Goal: Task Accomplishment & Management: Complete application form

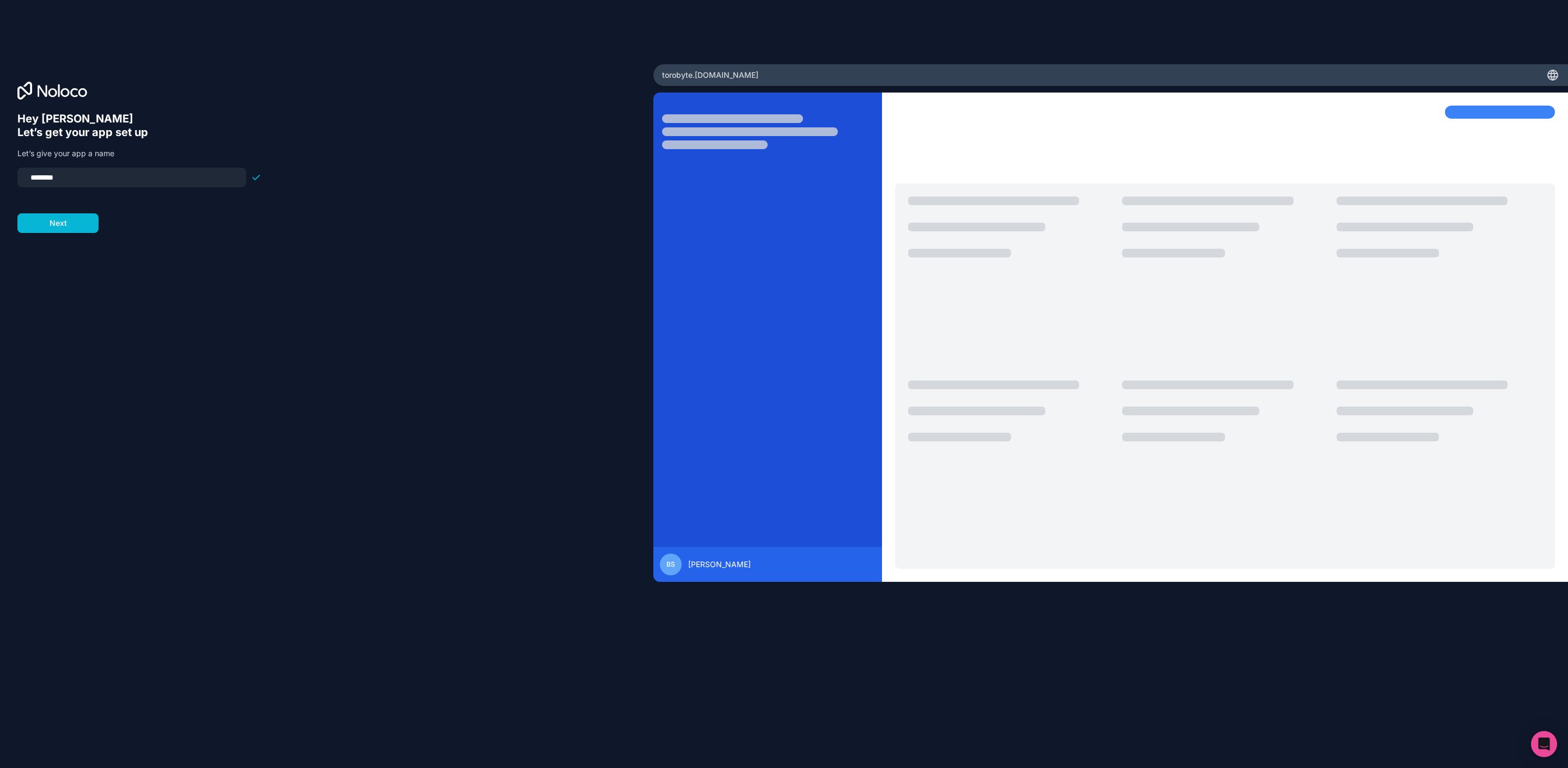
drag, startPoint x: 73, startPoint y: 178, endPoint x: 7, endPoint y: 172, distance: 66.3
click at [7, 172] on div "Hey [PERSON_NAME] 👋 Let’s get your app set up Let’s give your app a name ******…" at bounding box center [326, 385] width 653 height 640
type input "*****"
click at [127, 285] on div "Hey [PERSON_NAME] 👋 Let’s get your app set up Let’s give your app a name ***** …" at bounding box center [327, 399] width 618 height 575
click at [57, 226] on button "Next" at bounding box center [58, 223] width 81 height 19
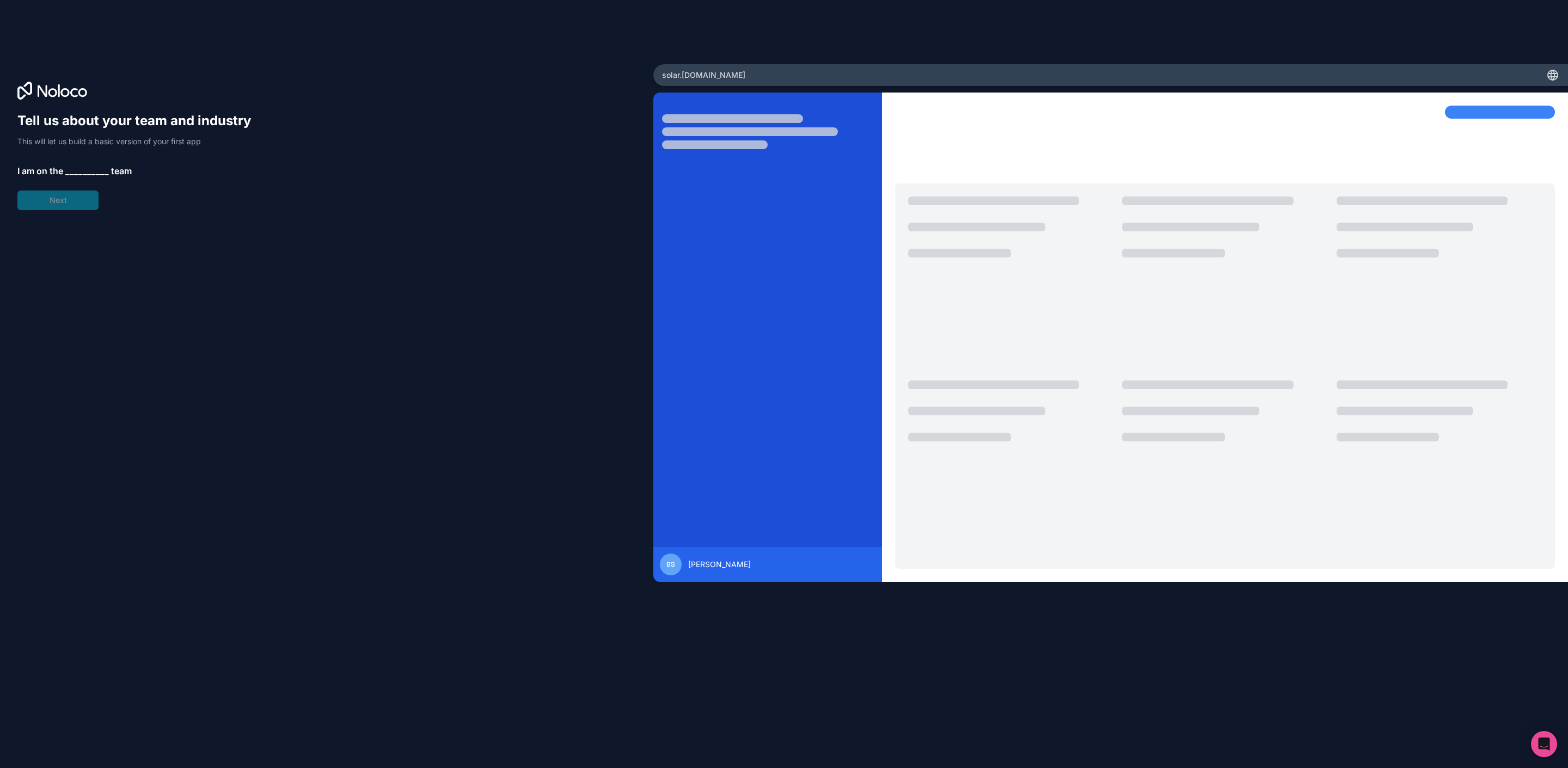
click at [72, 170] on span "__________" at bounding box center [87, 170] width 44 height 13
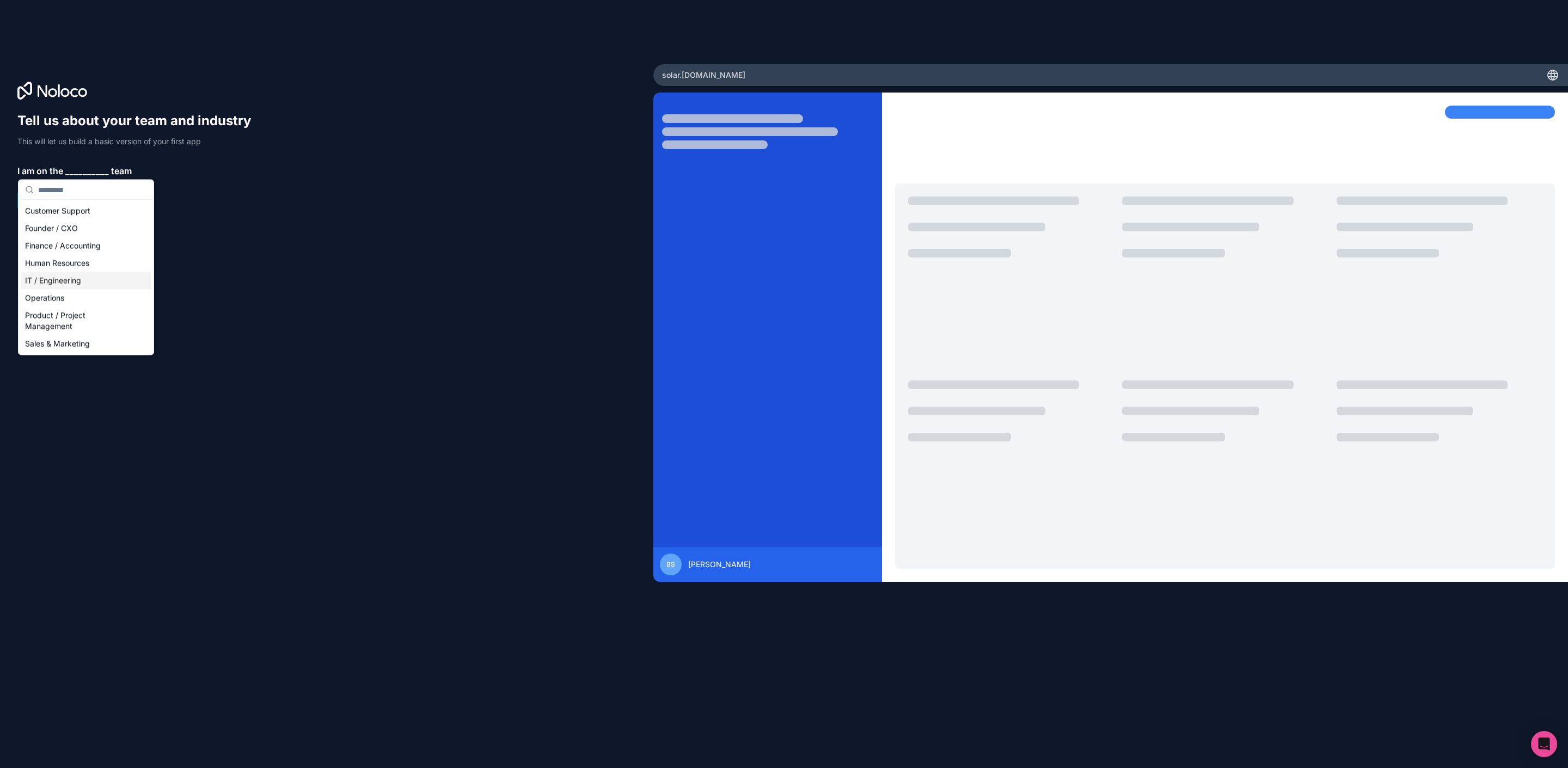
click at [66, 284] on div "IT / Engineering" at bounding box center [86, 281] width 131 height 18
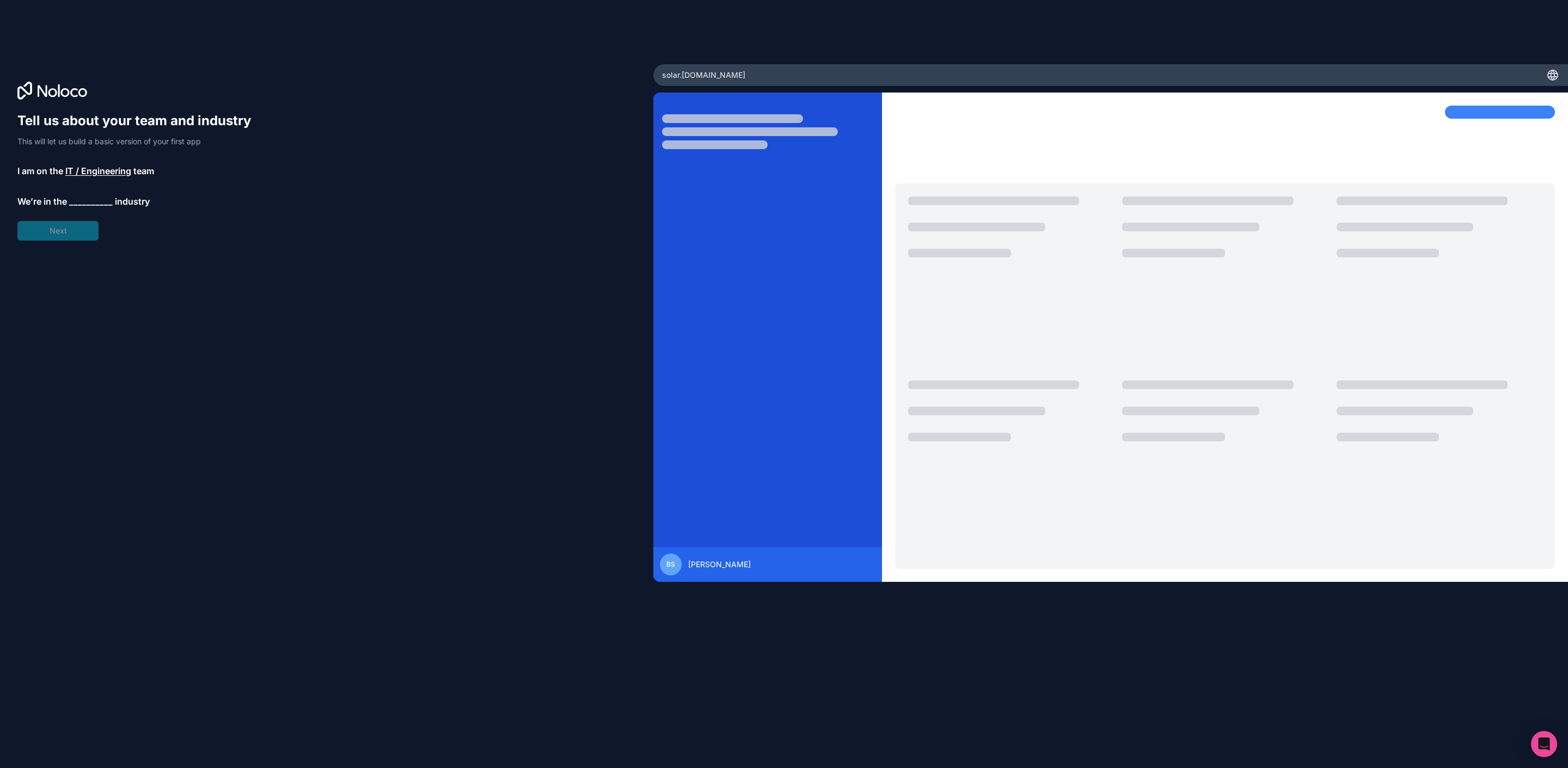
click at [74, 200] on span "__________" at bounding box center [91, 201] width 44 height 13
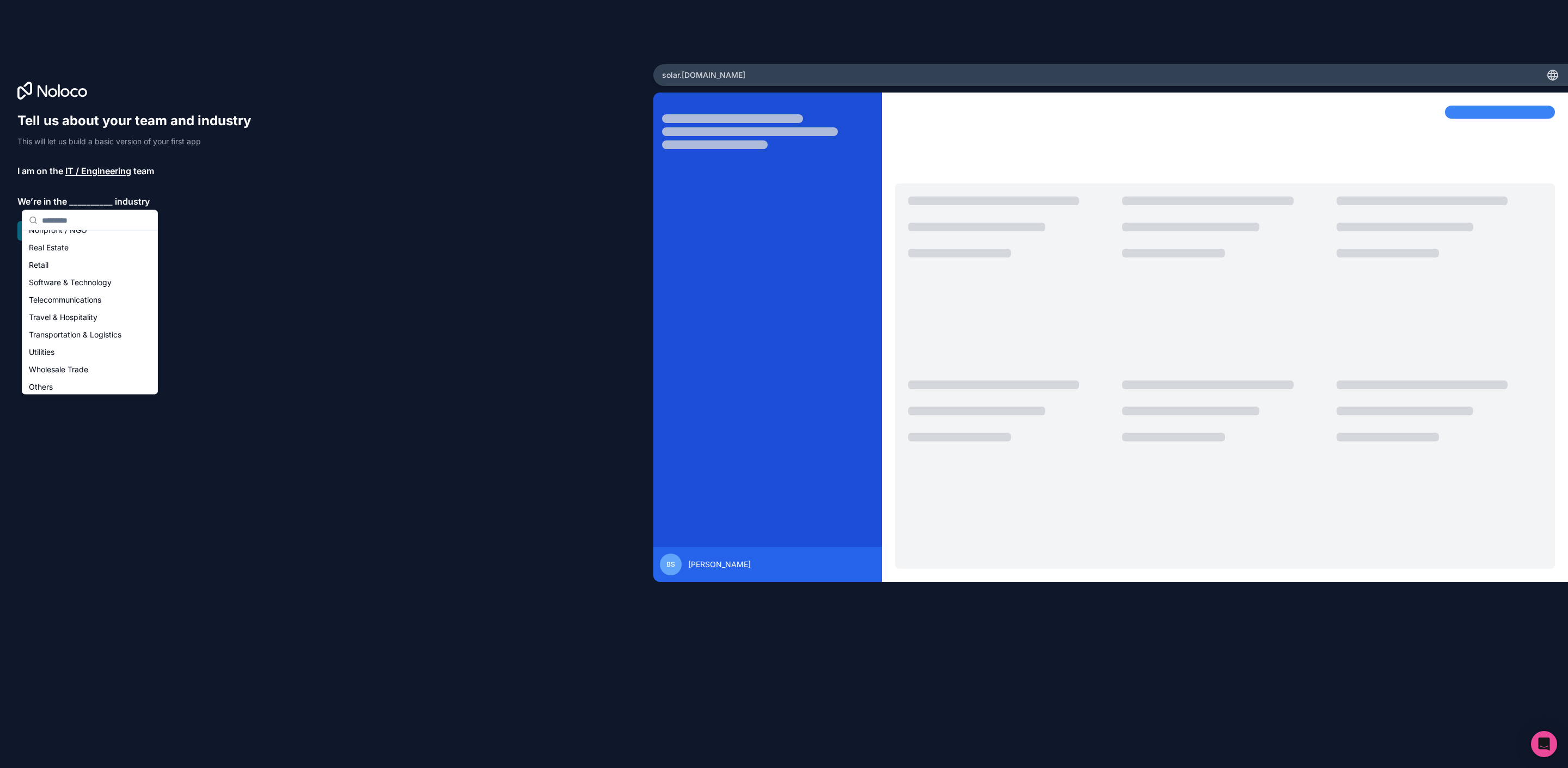
scroll to position [225, 0]
click at [96, 279] on div "Software & Technology" at bounding box center [89, 279] width 131 height 18
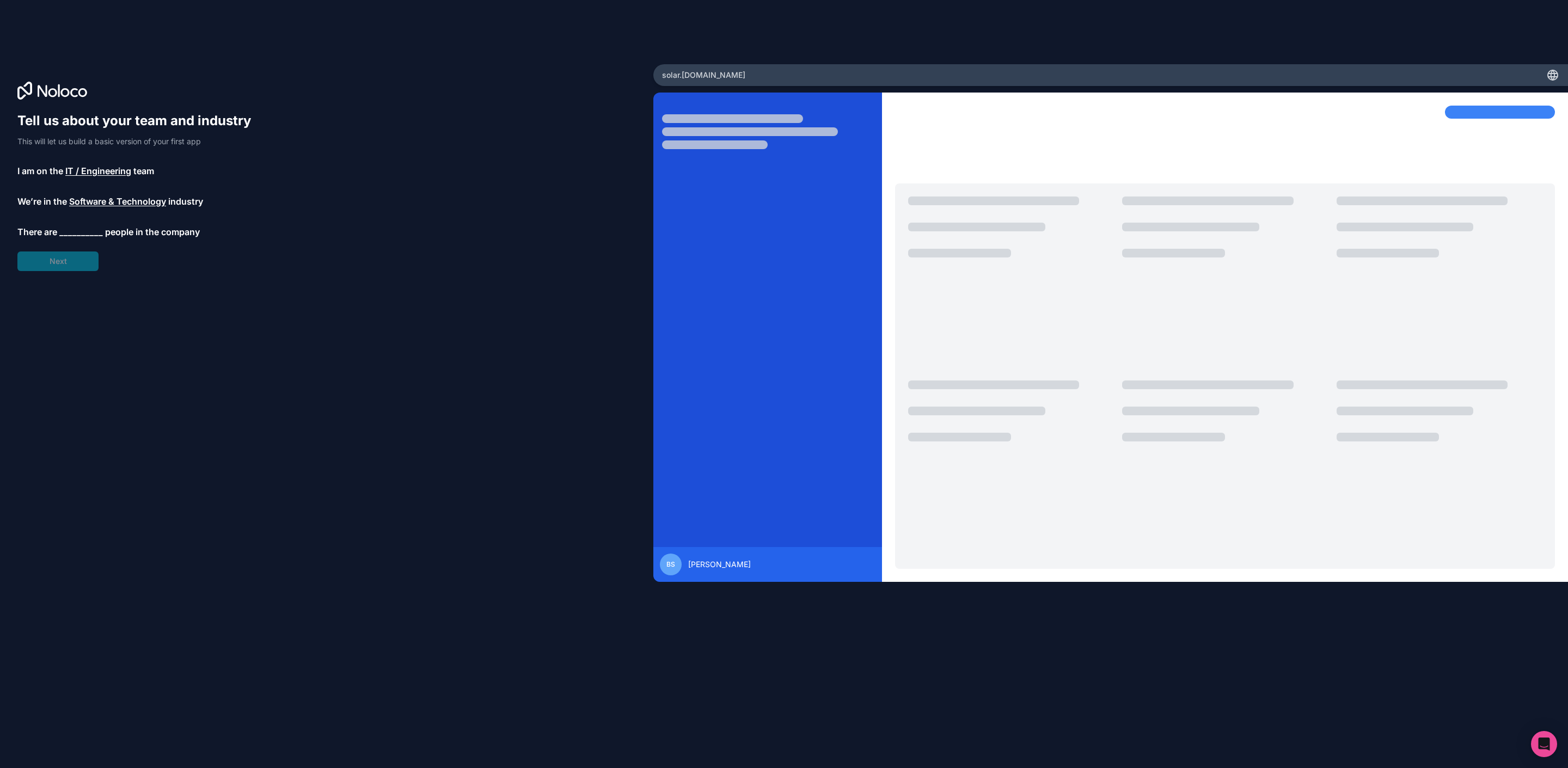
click at [79, 228] on span "__________" at bounding box center [81, 231] width 44 height 13
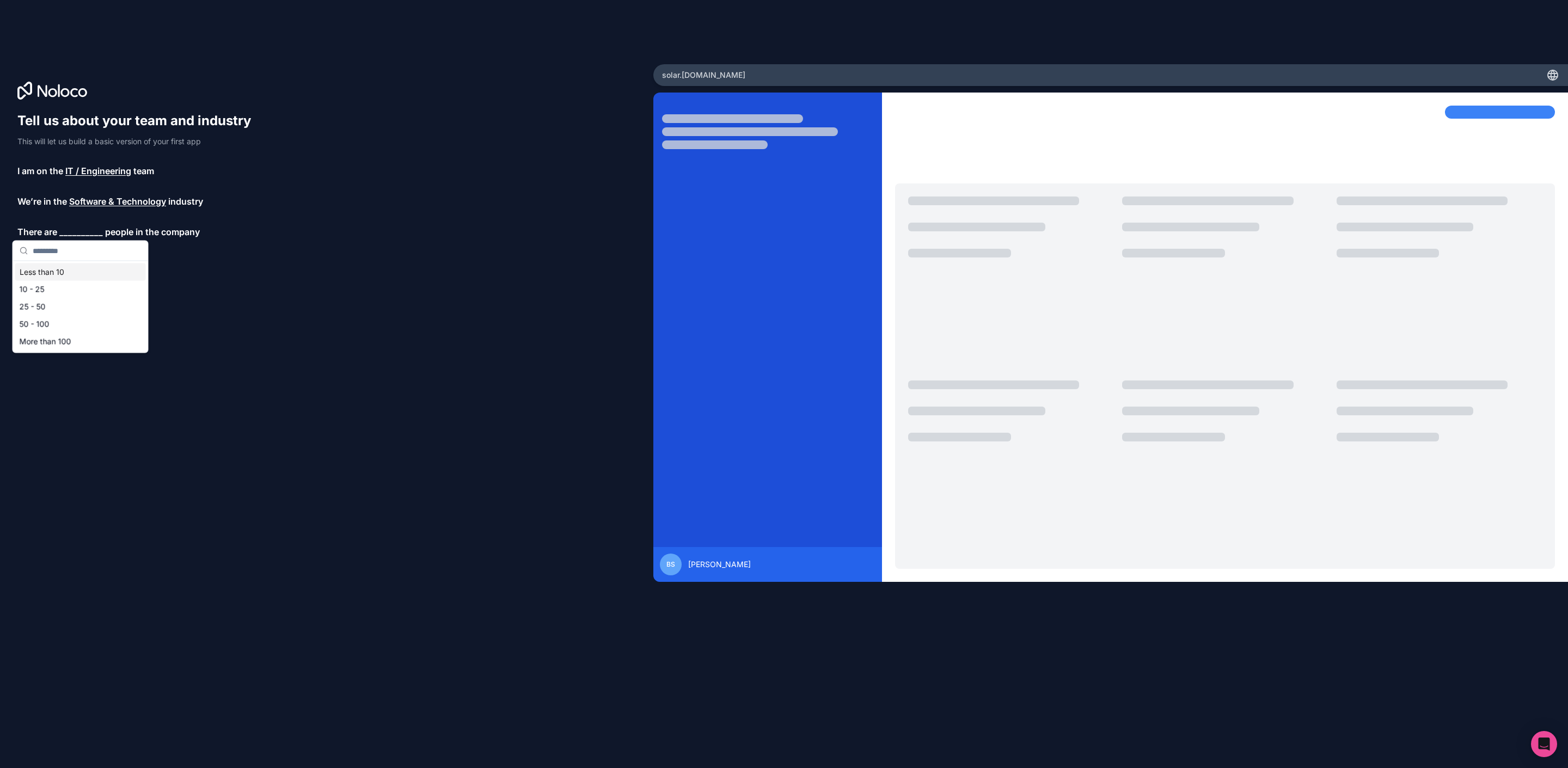
click at [75, 272] on div "Less than 10" at bounding box center [80, 272] width 131 height 18
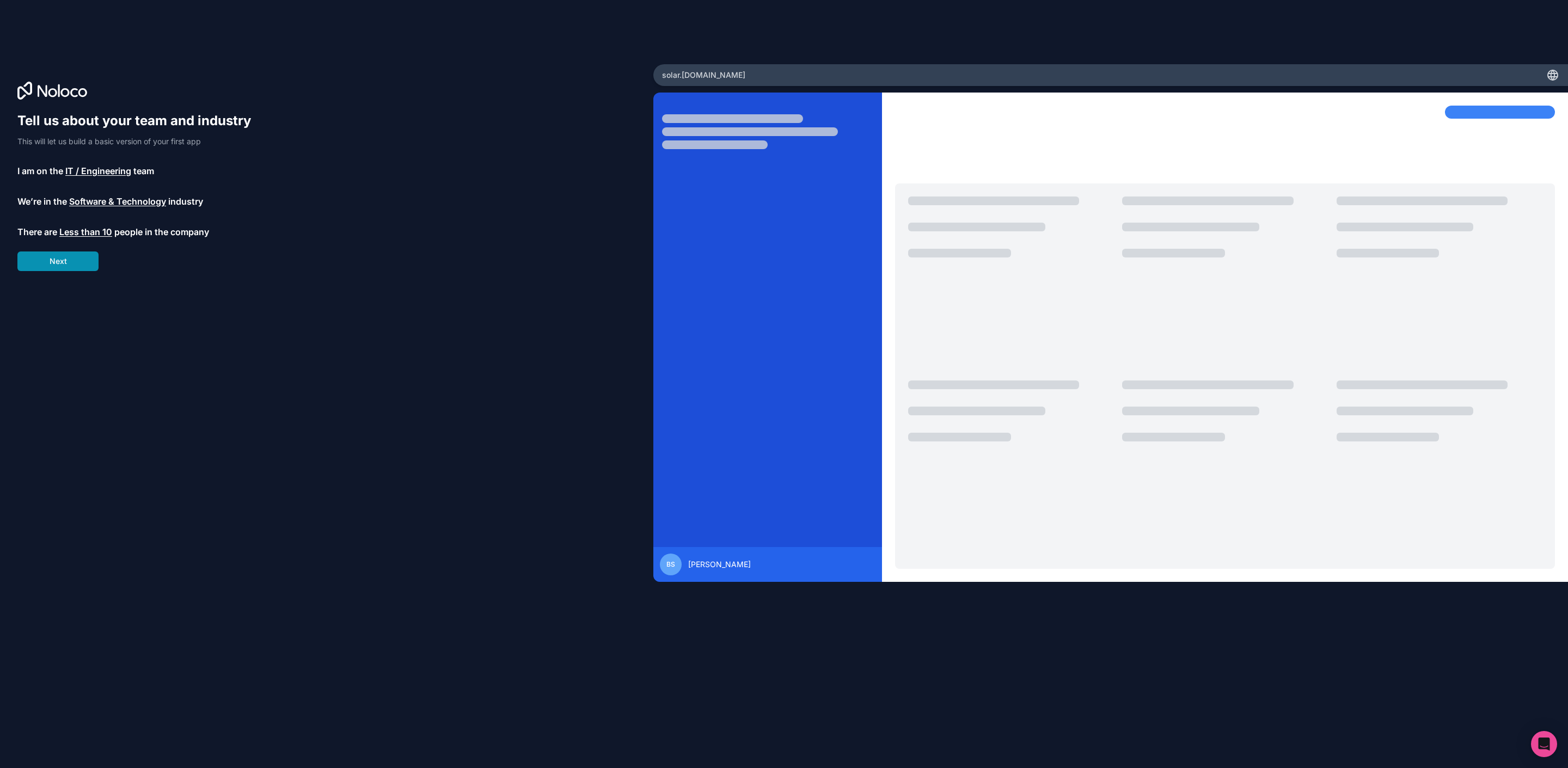
click at [70, 262] on button "Next" at bounding box center [58, 261] width 81 height 19
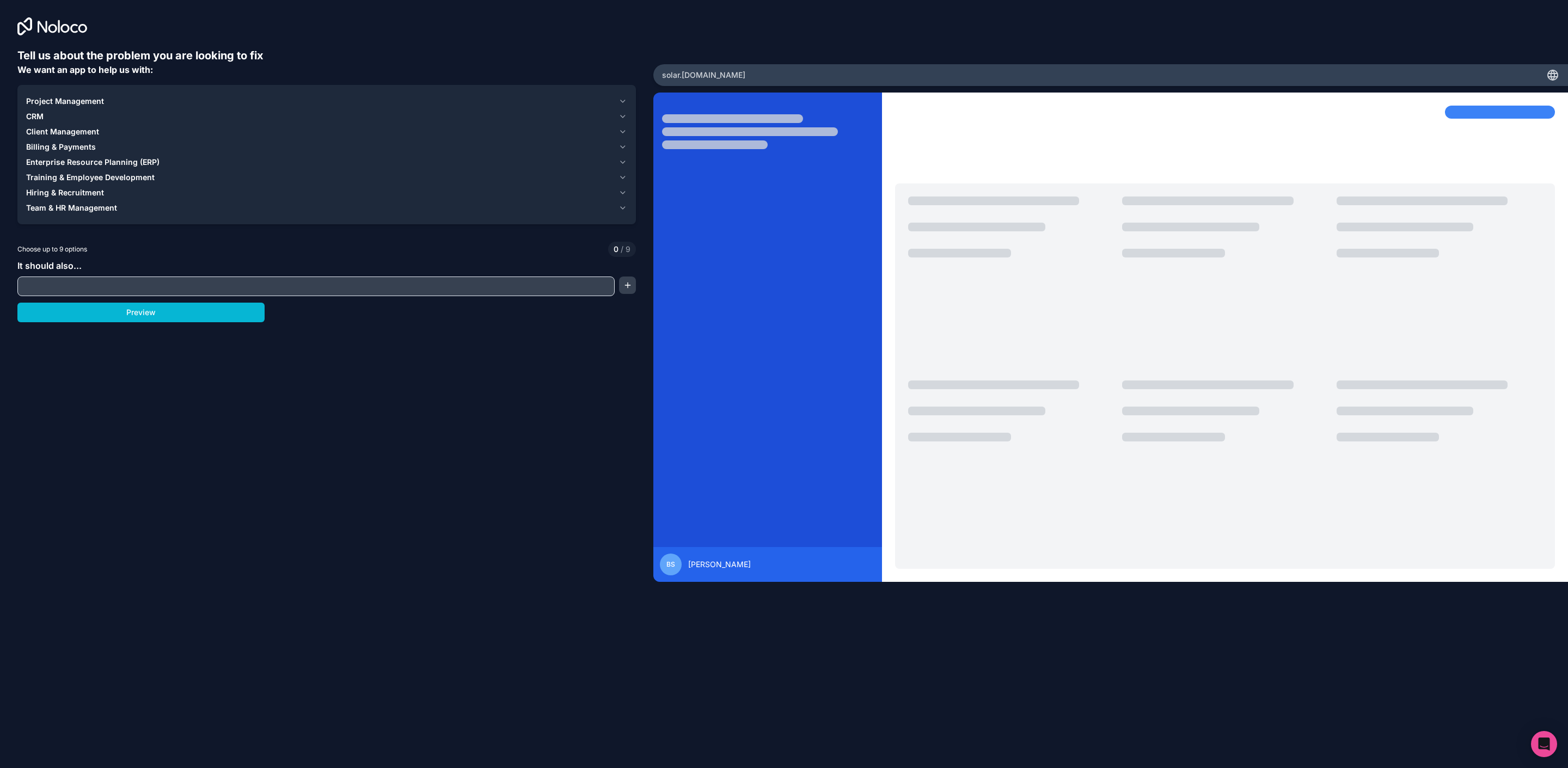
click at [144, 280] on input "text" at bounding box center [316, 286] width 592 height 15
drag, startPoint x: 17, startPoint y: 262, endPoint x: 88, endPoint y: 267, distance: 71.2
click at [88, 267] on div "Tell us about the problem you are looking to fix We want an app to help us with…" at bounding box center [326, 320] width 653 height 640
click at [125, 250] on div "Choose up to 9 options 0 / 9" at bounding box center [327, 249] width 618 height 15
click at [139, 315] on button "Preview" at bounding box center [141, 312] width 247 height 19
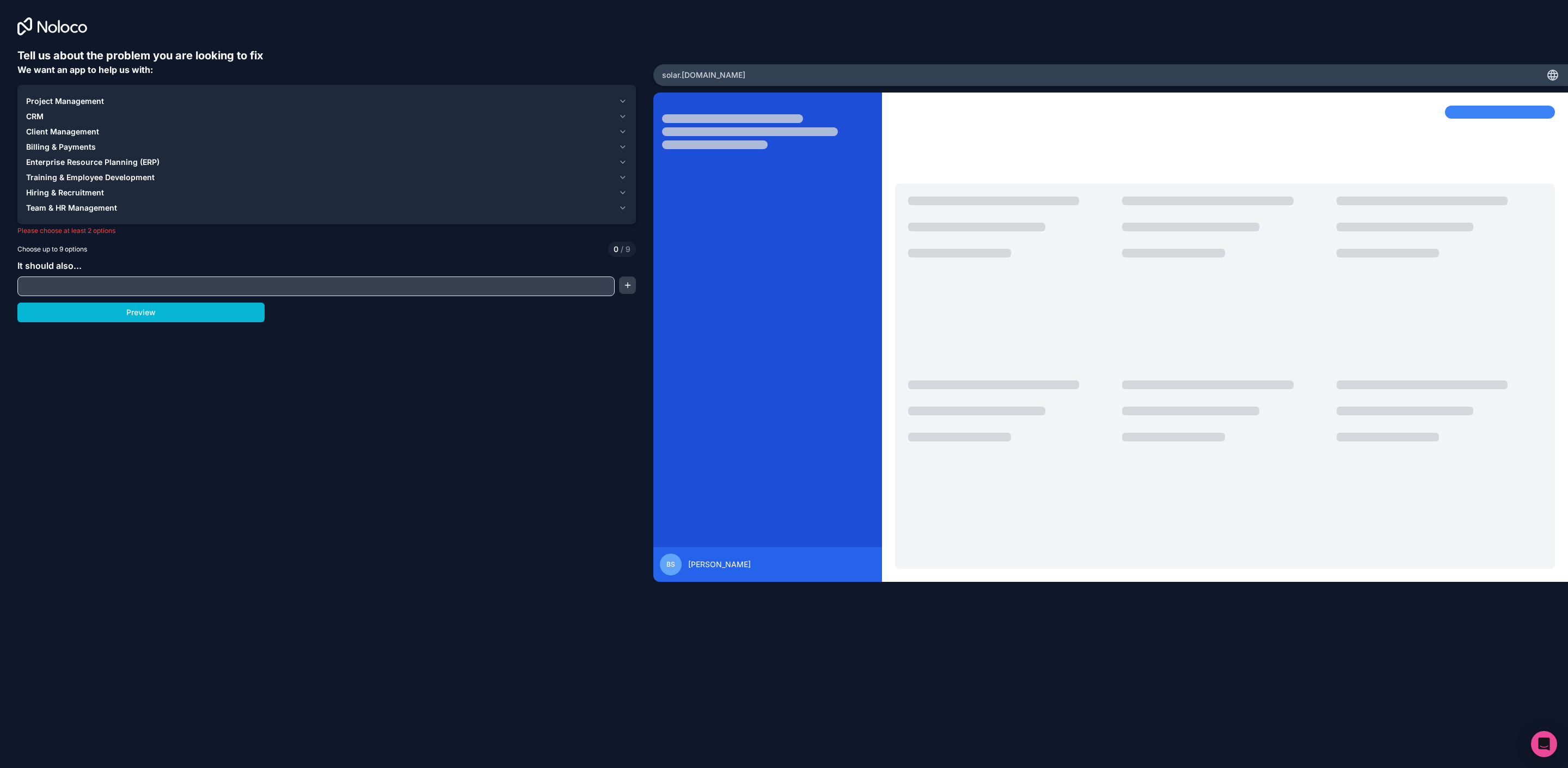
click at [50, 101] on span "Project Management" at bounding box center [65, 101] width 78 height 11
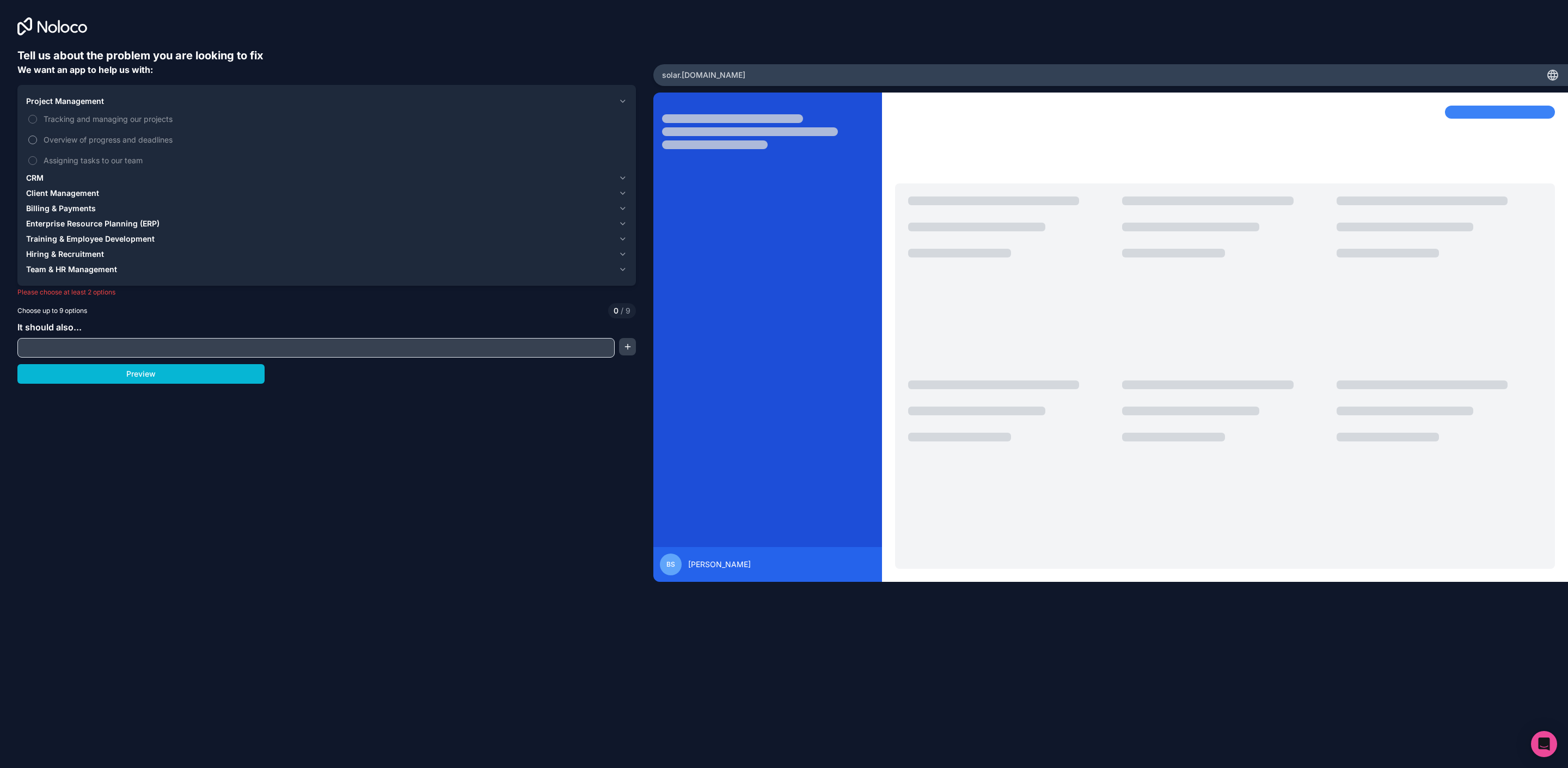
click at [32, 139] on button "Overview of progress and deadlines" at bounding box center [33, 140] width 9 height 9
click at [32, 161] on button "Assigning tasks to our team" at bounding box center [33, 161] width 9 height 9
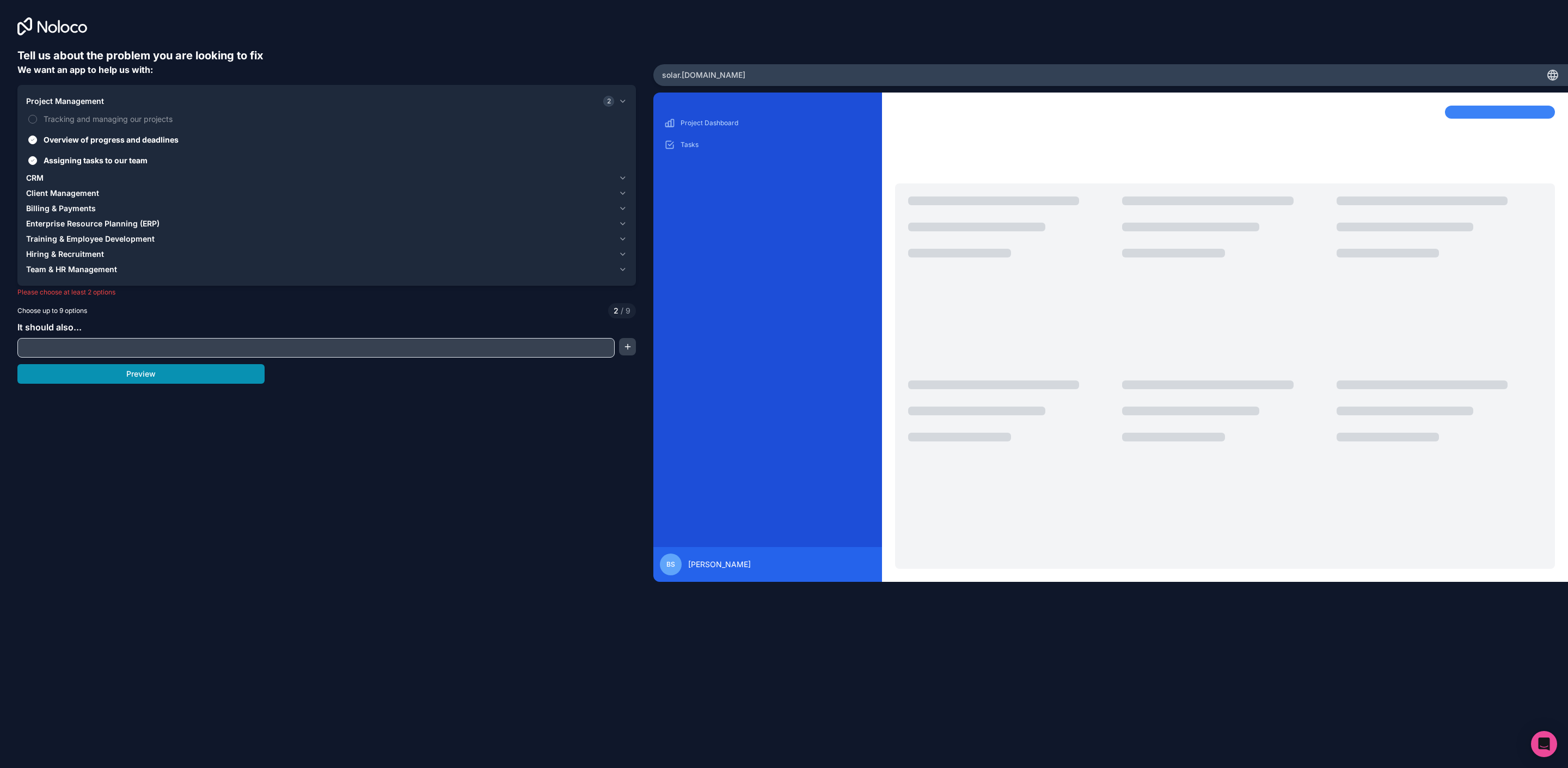
click at [125, 377] on button "Preview" at bounding box center [141, 374] width 247 height 19
